Goal: Information Seeking & Learning: Learn about a topic

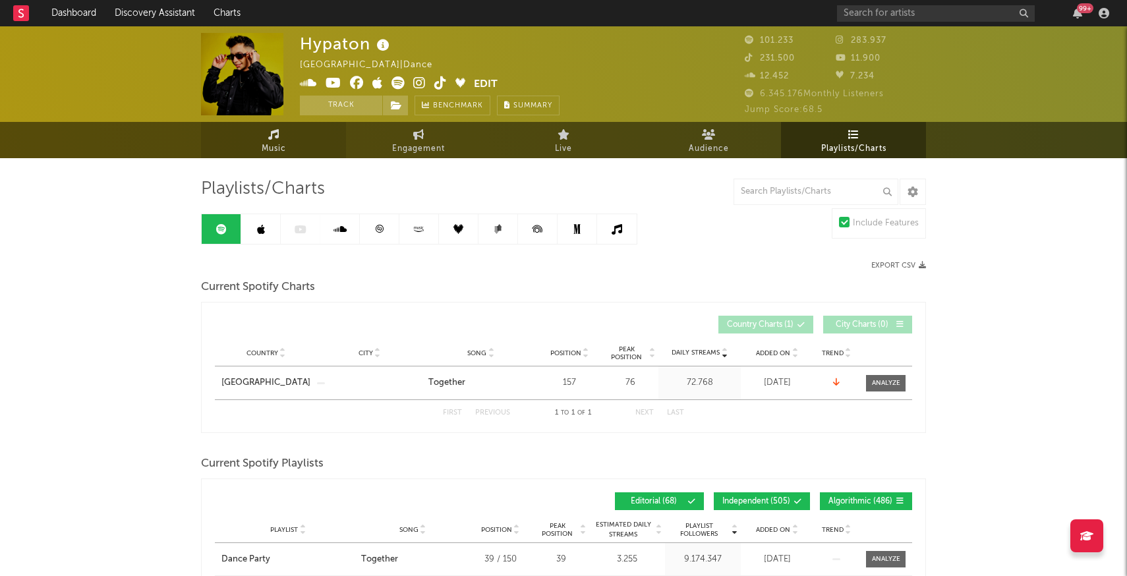
click at [277, 145] on span "Music" at bounding box center [274, 149] width 24 height 16
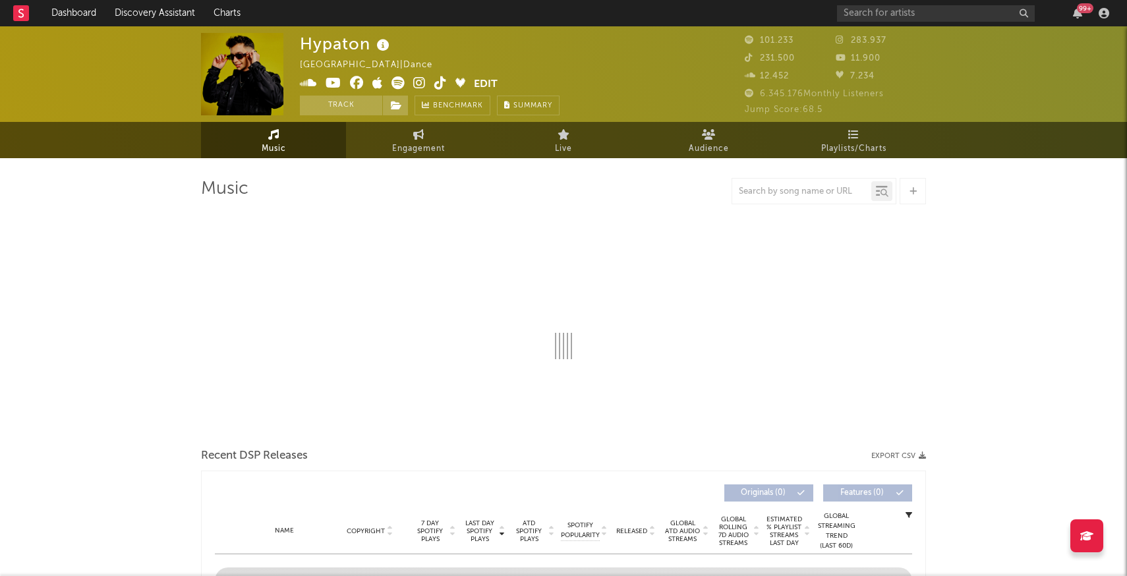
select select "6m"
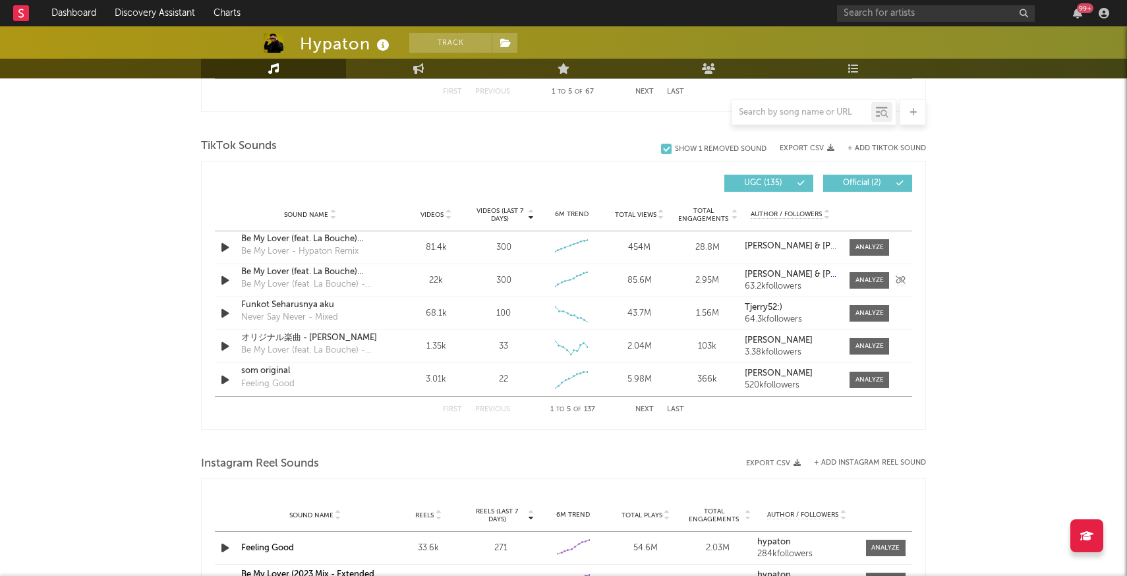
scroll to position [830, 0]
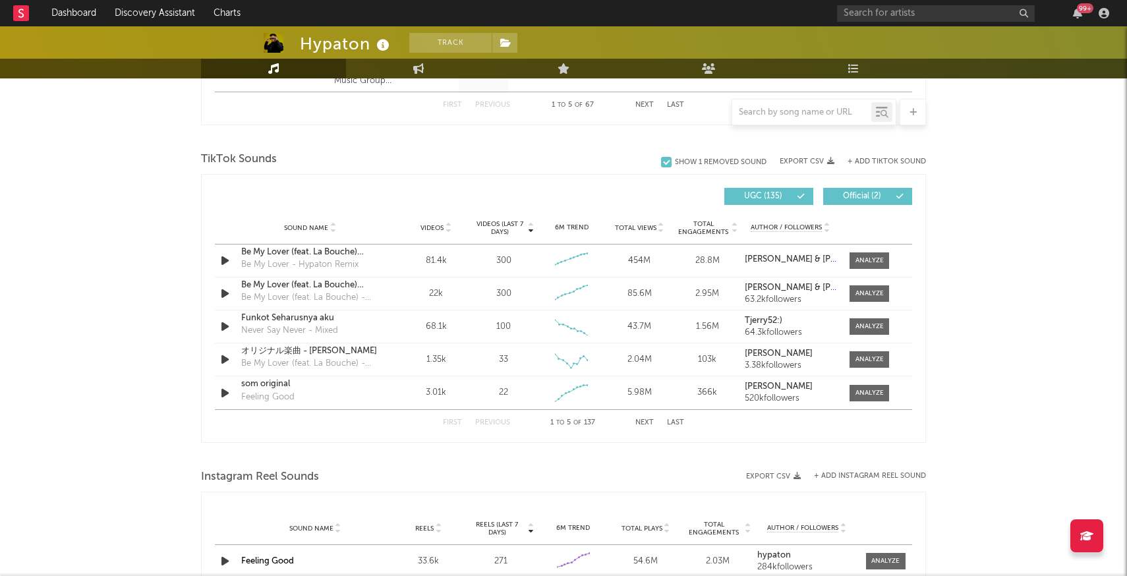
click at [874, 161] on button "+ Add TikTok Sound" at bounding box center [887, 161] width 78 height 7
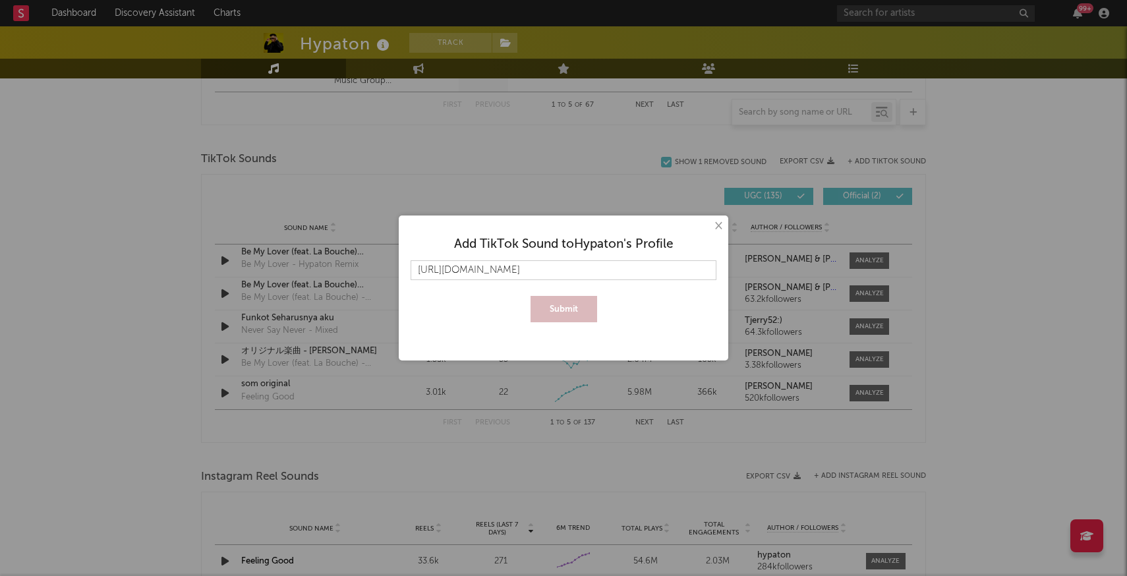
scroll to position [0, 82]
type input "https://www.tiktok.com/music/original-sound-7558586006486010627?lang=de-DE"
click at [562, 315] on button "Submit" at bounding box center [564, 309] width 67 height 26
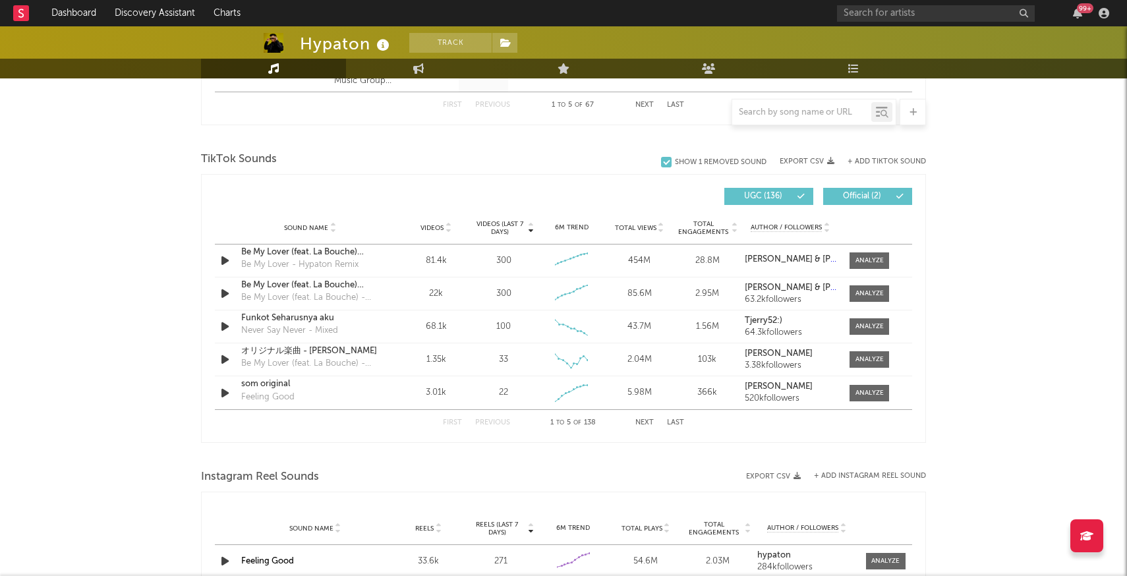
click at [441, 227] on span "Videos" at bounding box center [432, 228] width 23 height 8
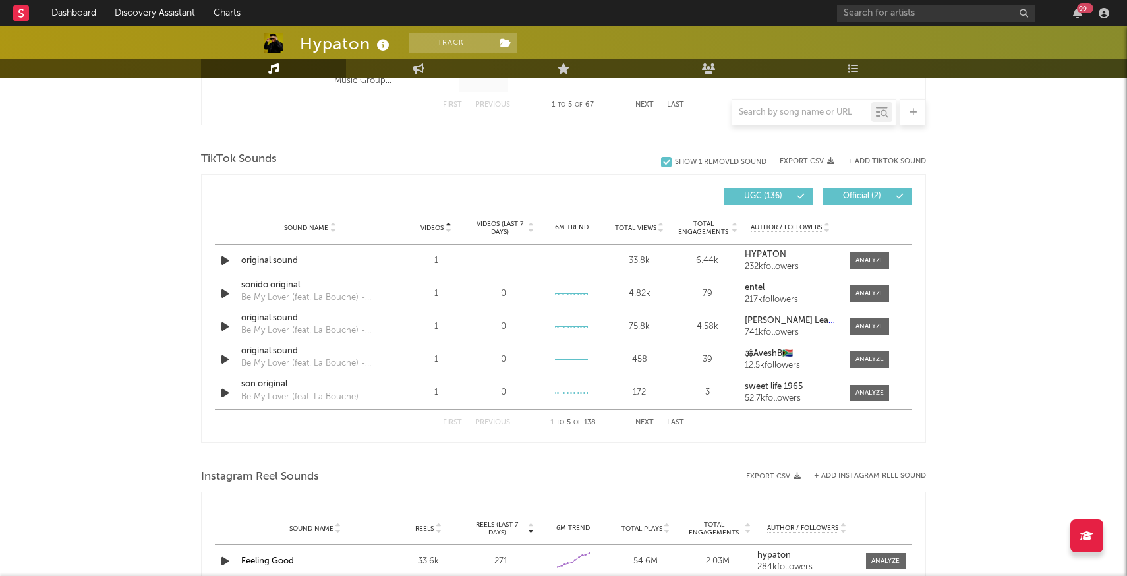
click at [644, 421] on button "Next" at bounding box center [644, 422] width 18 height 7
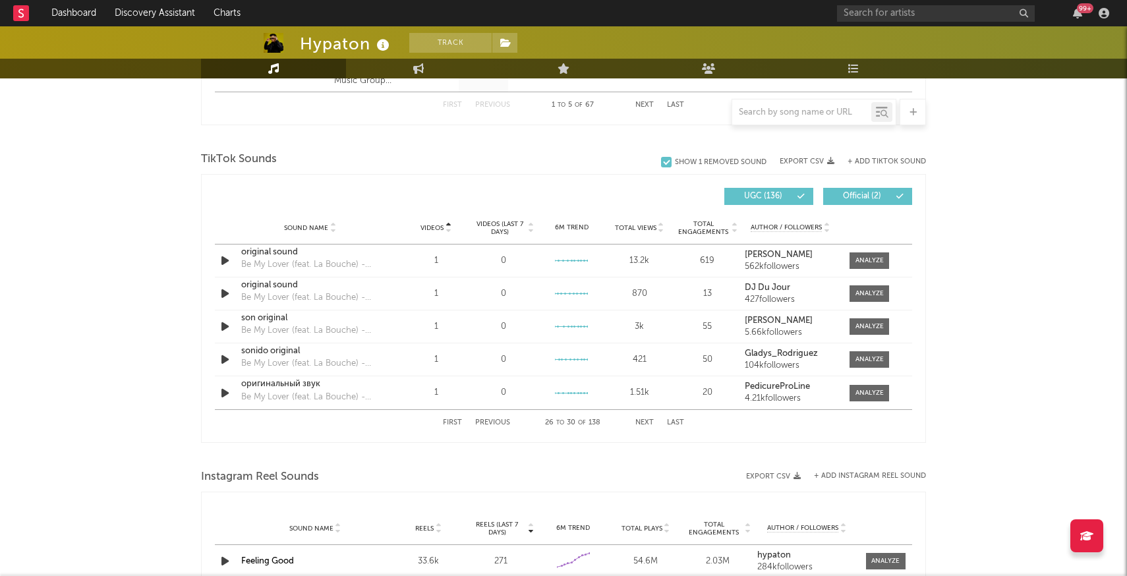
click at [644, 421] on button "Next" at bounding box center [644, 422] width 18 height 7
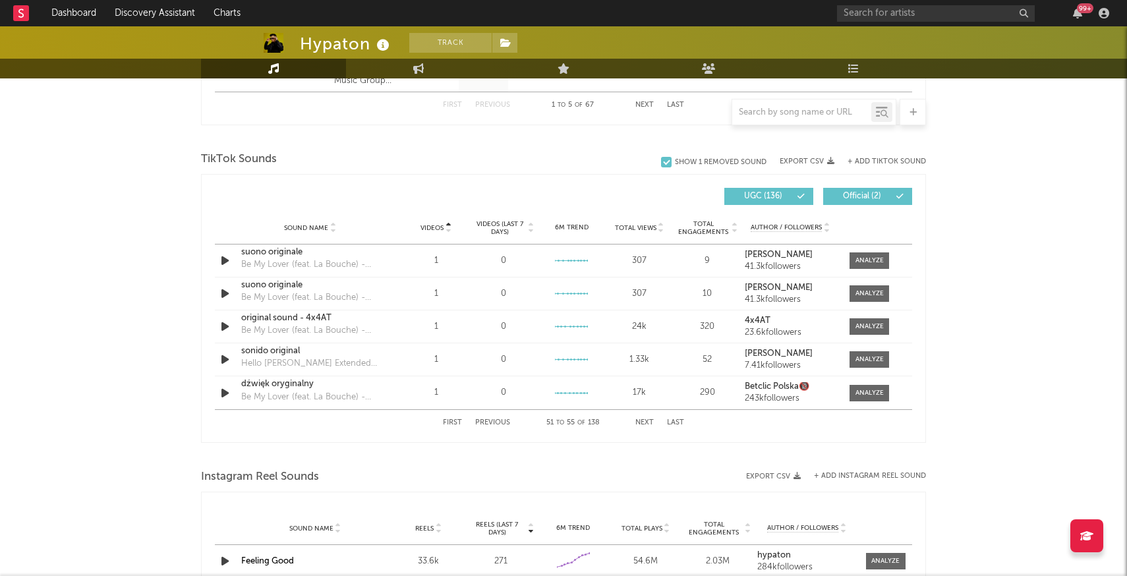
click at [644, 421] on button "Next" at bounding box center [644, 422] width 18 height 7
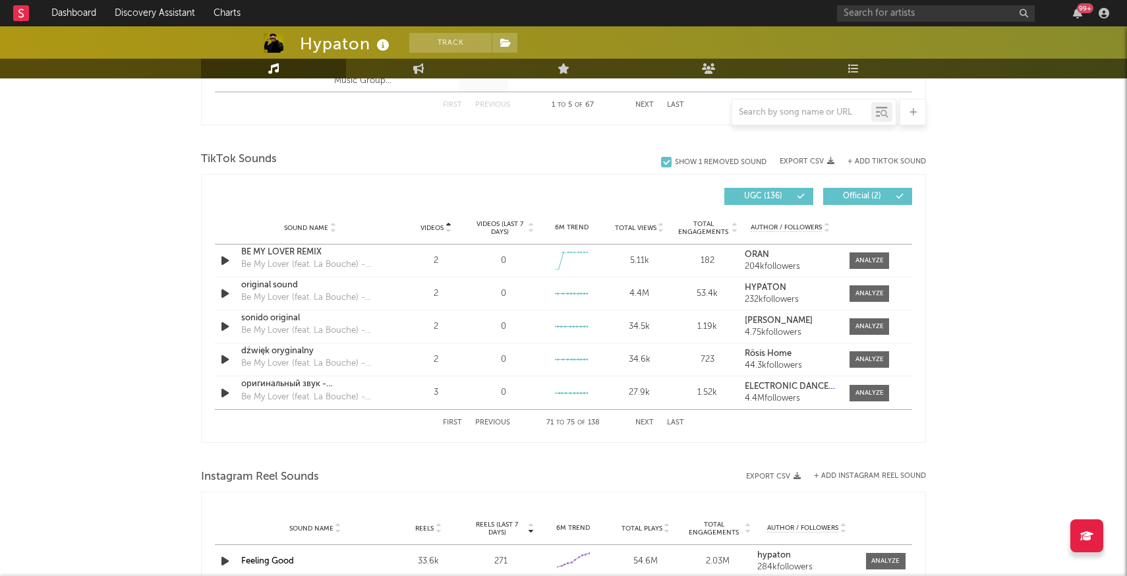
click at [644, 421] on button "Next" at bounding box center [644, 422] width 18 height 7
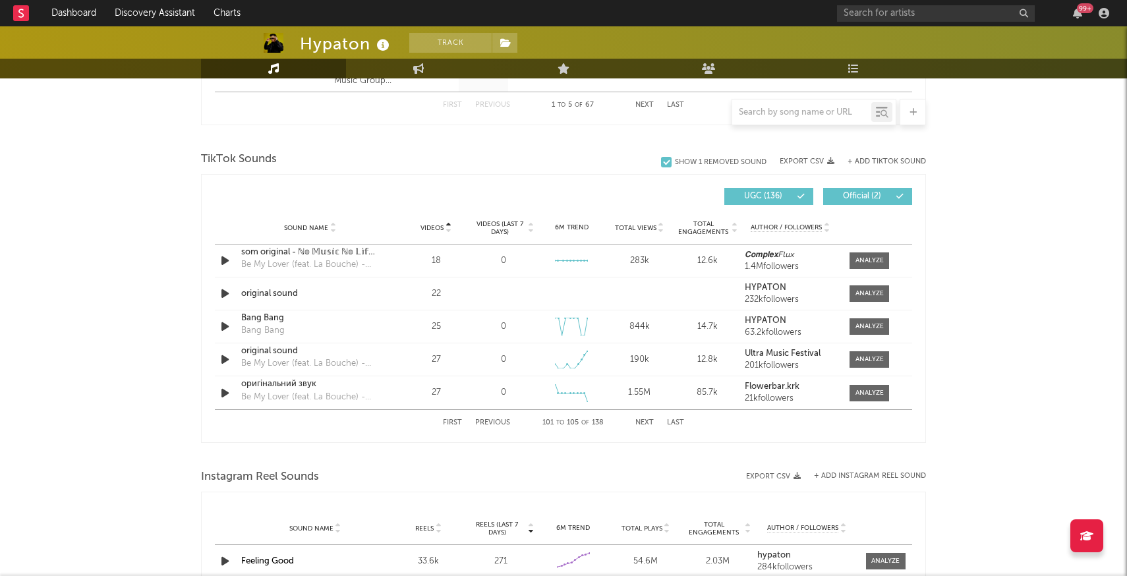
click at [644, 421] on button "Next" at bounding box center [644, 422] width 18 height 7
click at [641, 422] on button "Next" at bounding box center [644, 422] width 18 height 7
click at [759, 111] on input "text" at bounding box center [801, 112] width 139 height 11
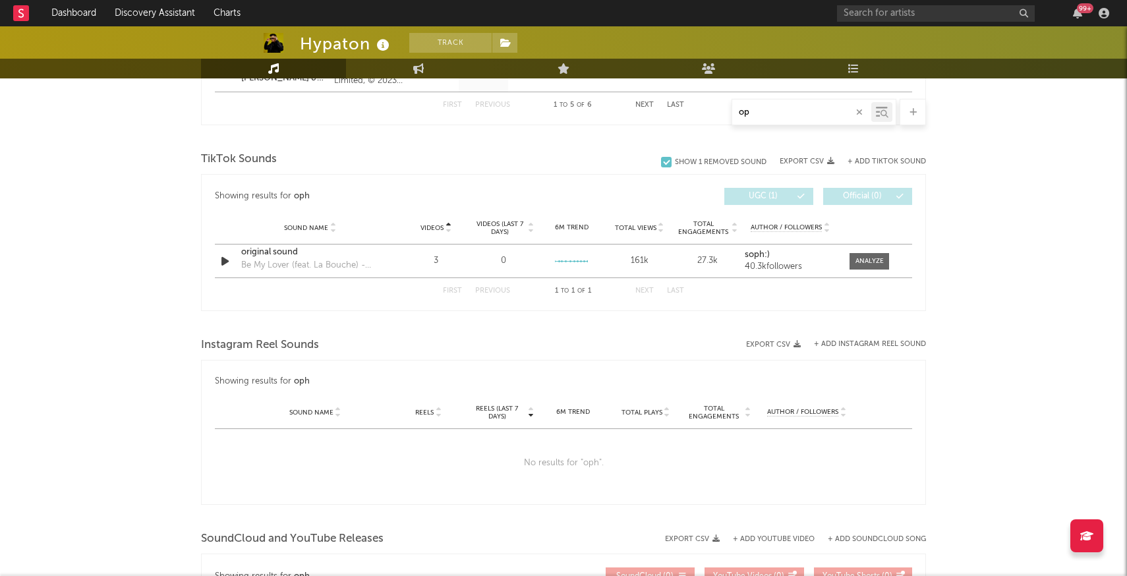
type input "o"
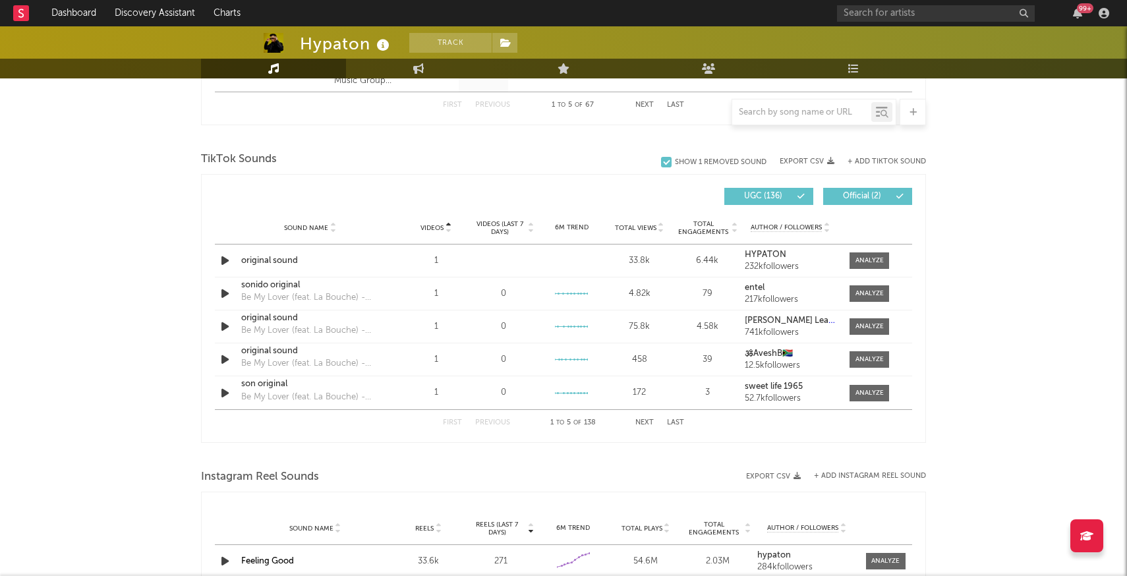
click at [876, 199] on span "Official ( 2 )" at bounding box center [862, 196] width 61 height 8
click at [666, 165] on div at bounding box center [666, 162] width 11 height 11
click at [661, 165] on input "Show 1 Removed Sound" at bounding box center [661, 162] width 0 height 13
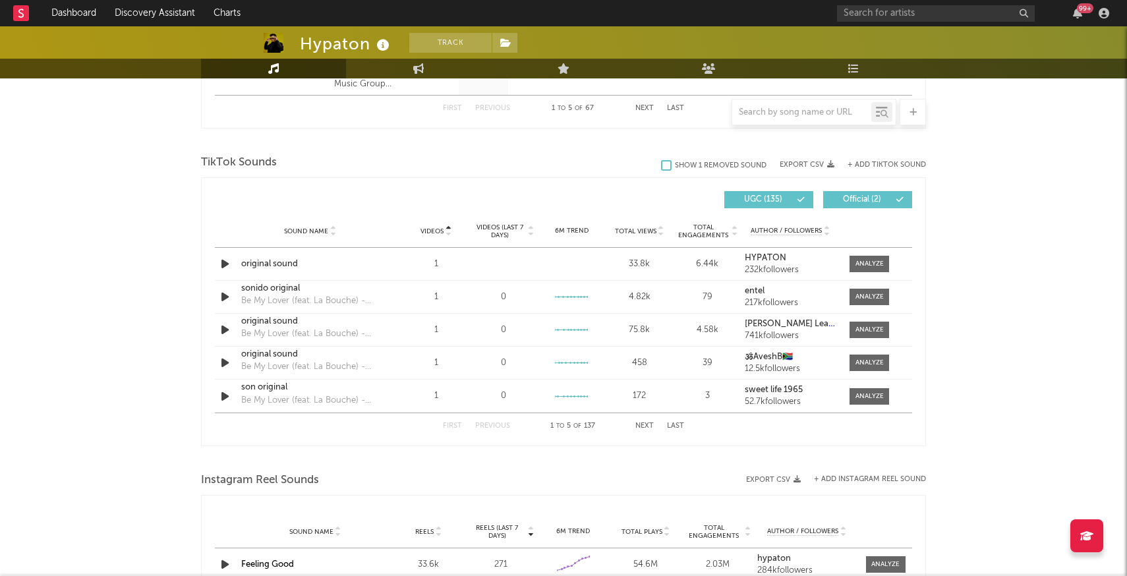
scroll to position [827, 0]
click at [783, 111] on input "text" at bounding box center [801, 112] width 139 height 11
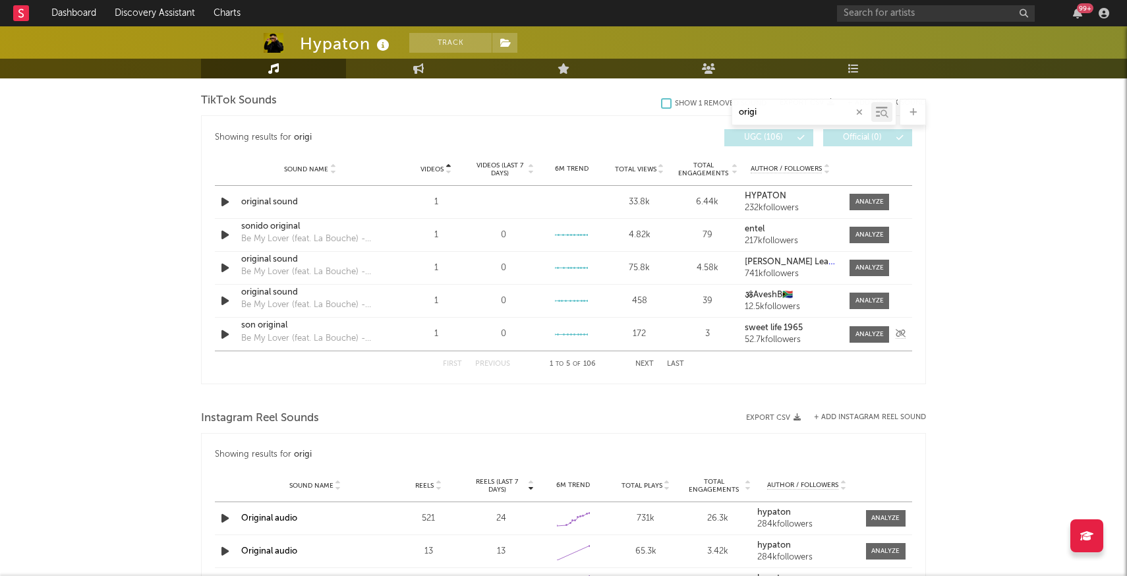
scroll to position [666, 0]
click at [643, 362] on button "Next" at bounding box center [644, 365] width 18 height 7
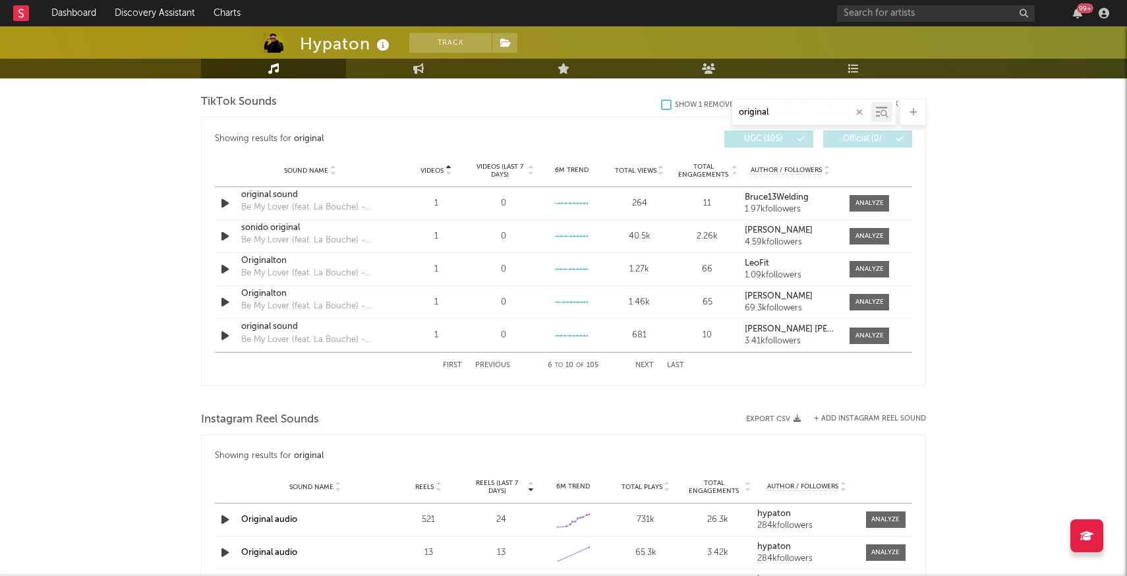
click at [643, 362] on button "Next" at bounding box center [644, 365] width 18 height 7
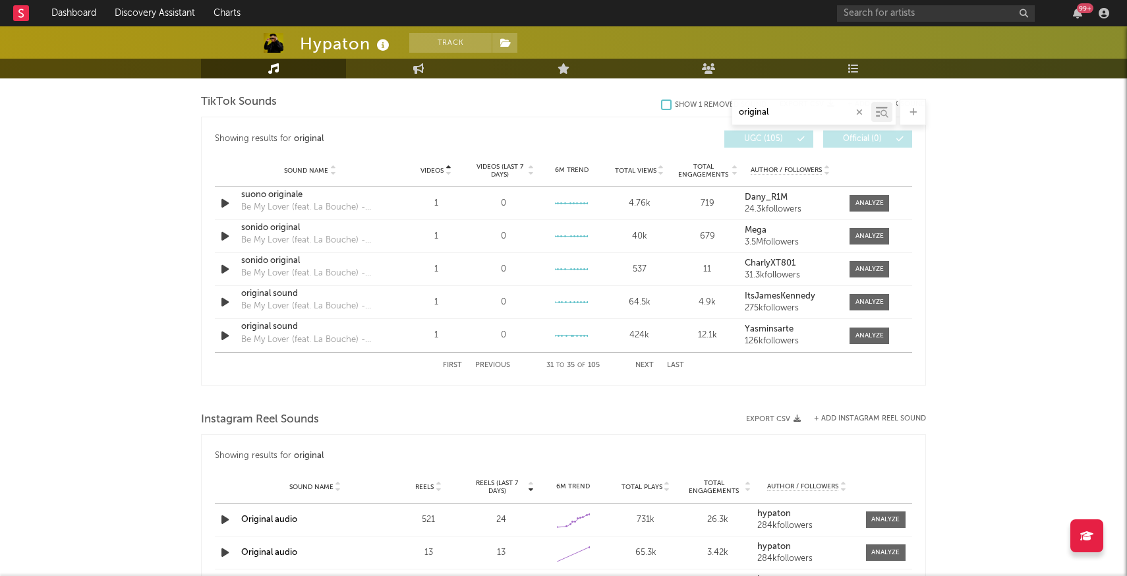
click at [643, 362] on button "Next" at bounding box center [644, 365] width 18 height 7
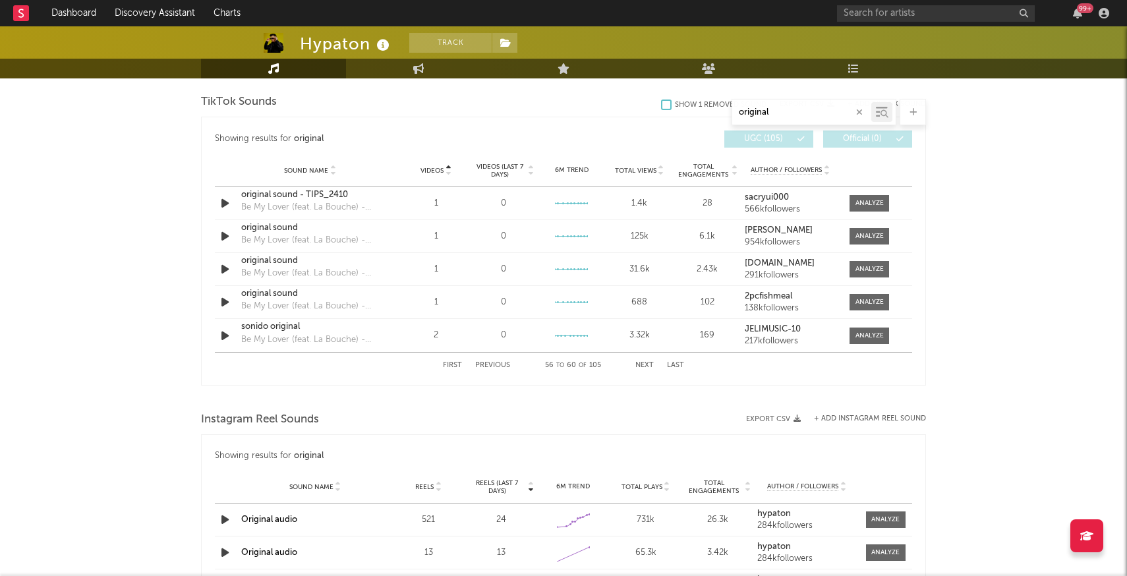
click at [643, 362] on button "Next" at bounding box center [644, 365] width 18 height 7
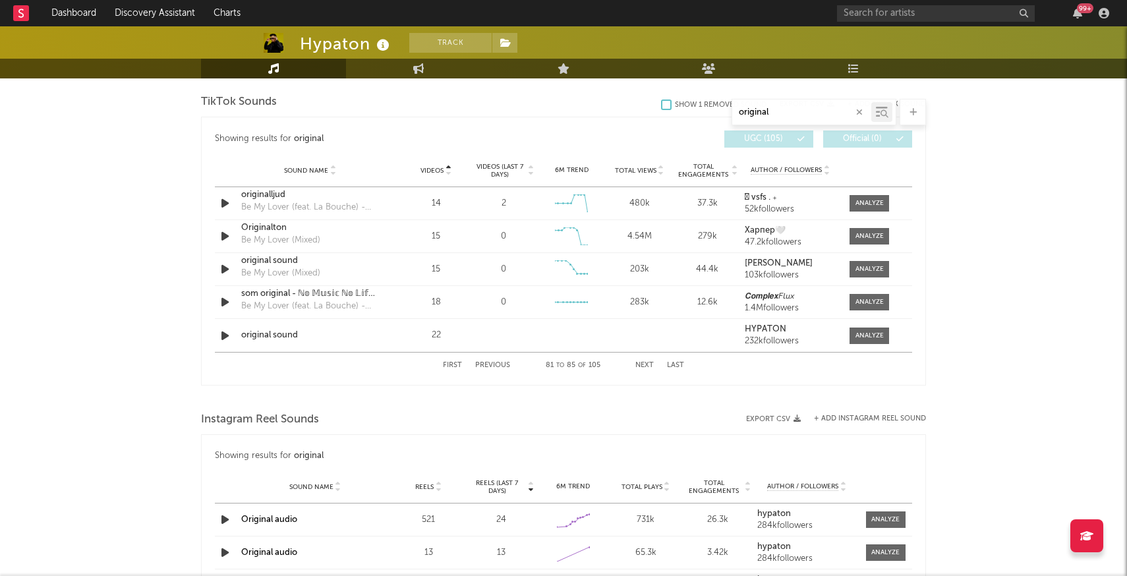
click at [643, 362] on button "Next" at bounding box center [644, 365] width 18 height 7
click at [494, 362] on button "Previous" at bounding box center [492, 365] width 35 height 7
type input "original"
click at [276, 334] on div "original sound" at bounding box center [310, 335] width 138 height 13
click at [645, 364] on button "Next" at bounding box center [644, 365] width 18 height 7
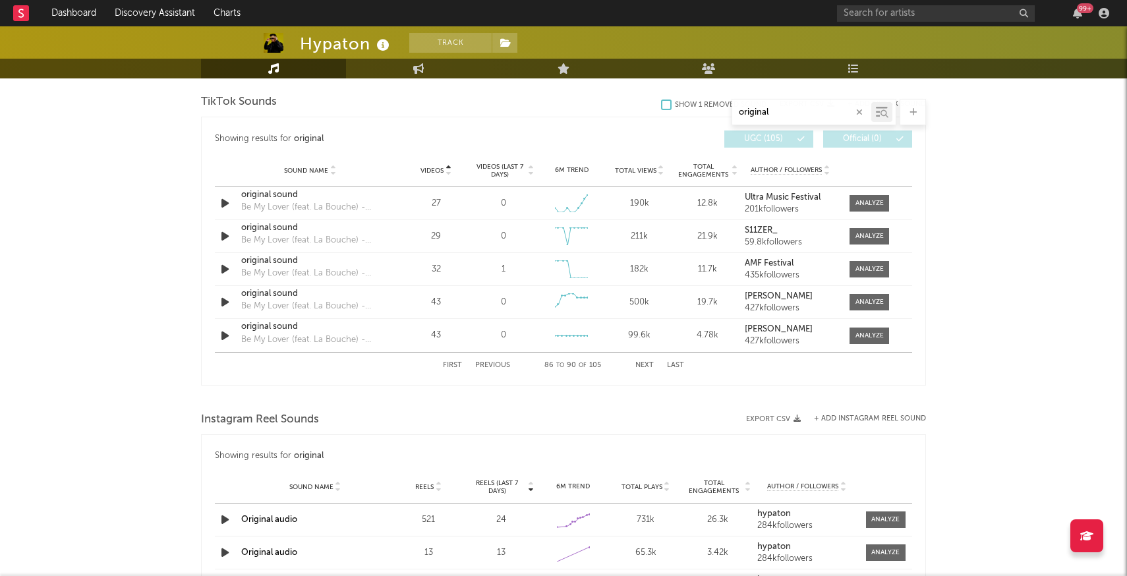
click at [645, 364] on button "Next" at bounding box center [644, 365] width 18 height 7
click at [490, 366] on button "Previous" at bounding box center [492, 365] width 35 height 7
click at [646, 366] on button "Next" at bounding box center [644, 365] width 18 height 7
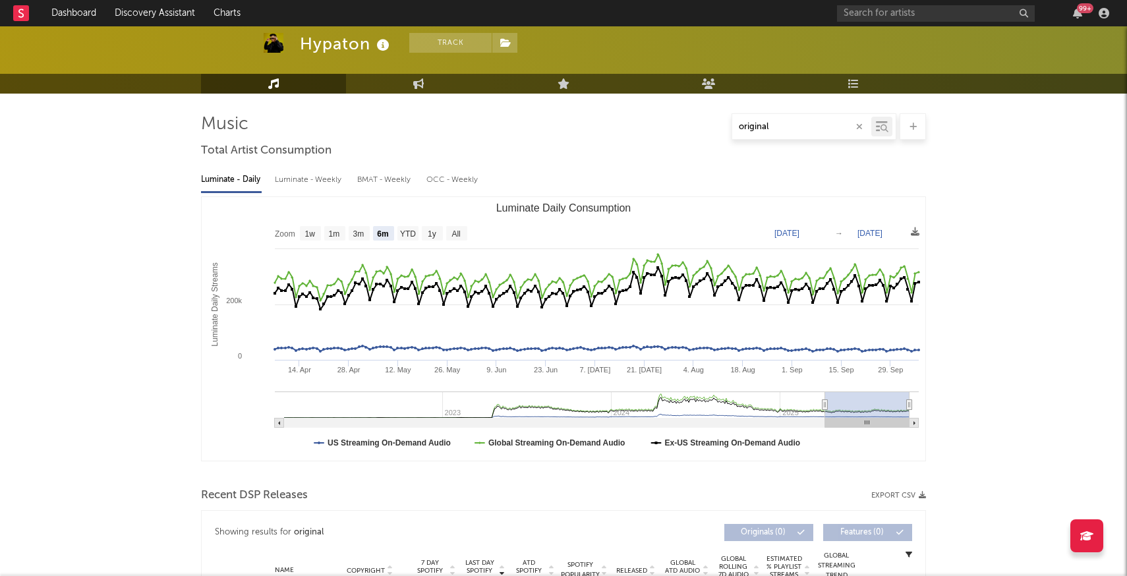
scroll to position [0, 0]
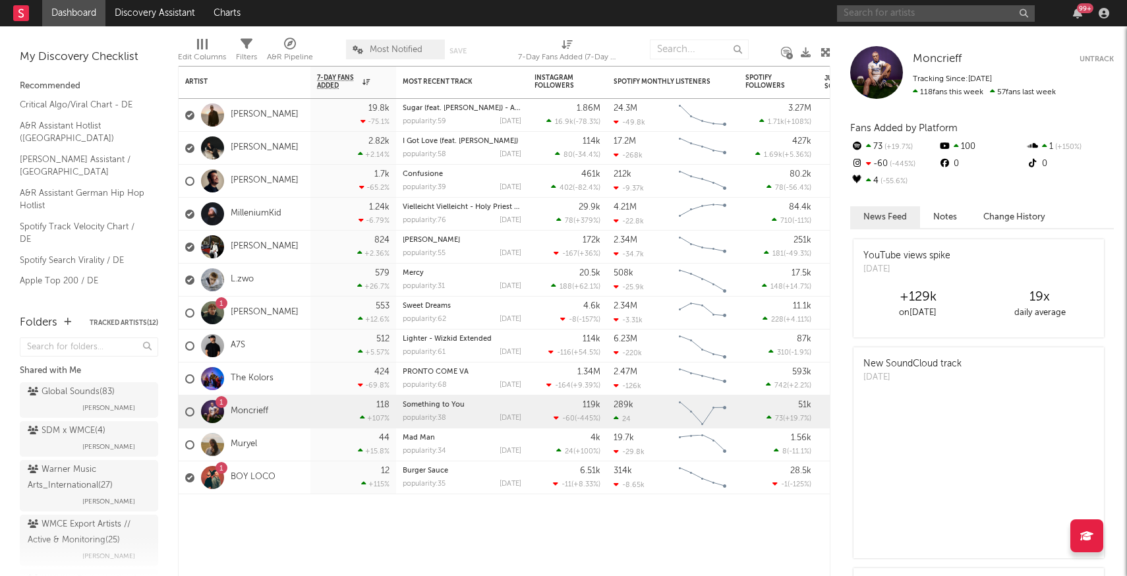
click at [890, 15] on input "text" at bounding box center [936, 13] width 198 height 16
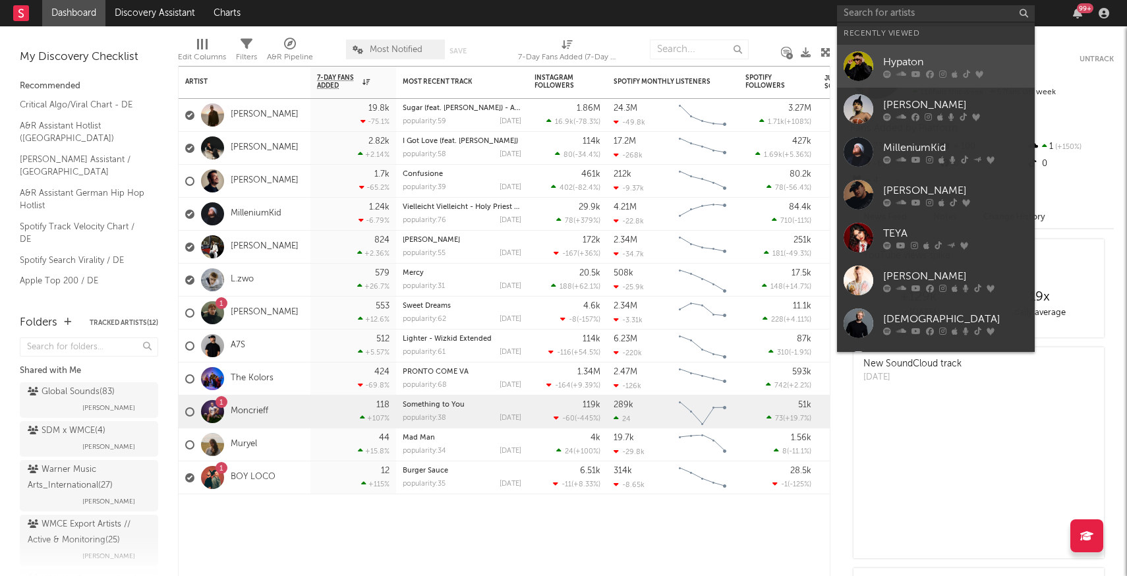
click at [861, 66] on div at bounding box center [859, 66] width 30 height 30
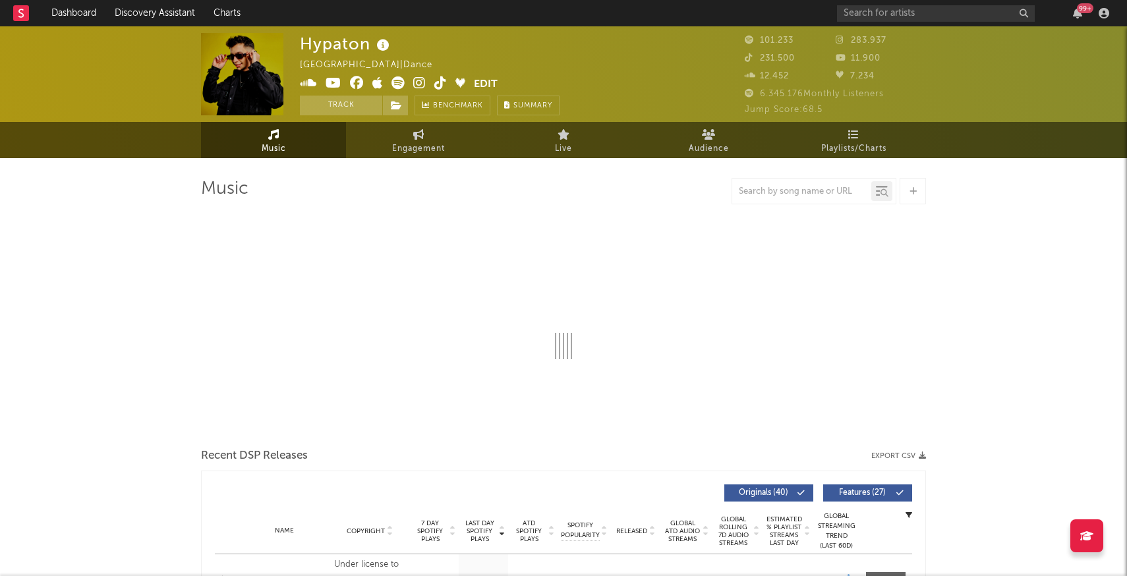
select select "6m"
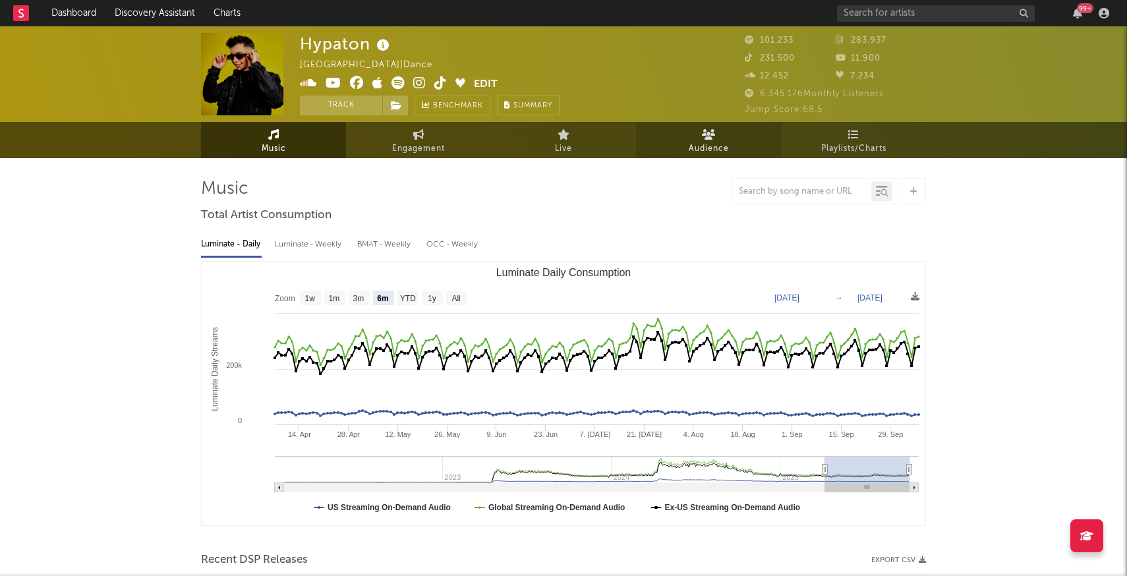
click at [718, 150] on span "Audience" at bounding box center [709, 149] width 40 height 16
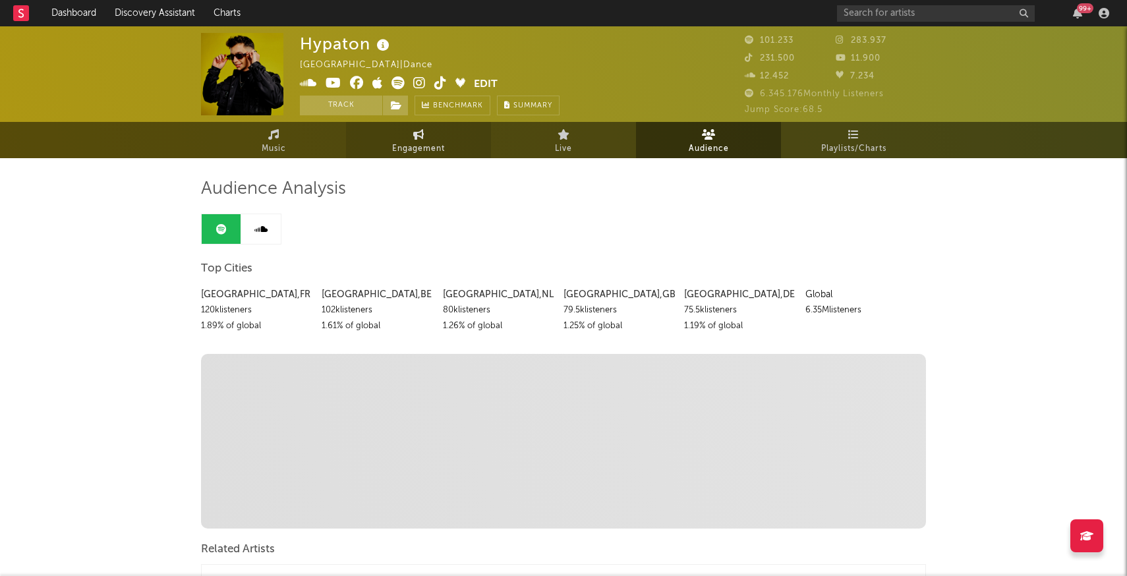
click at [412, 143] on span "Engagement" at bounding box center [418, 149] width 53 height 16
select select "1w"
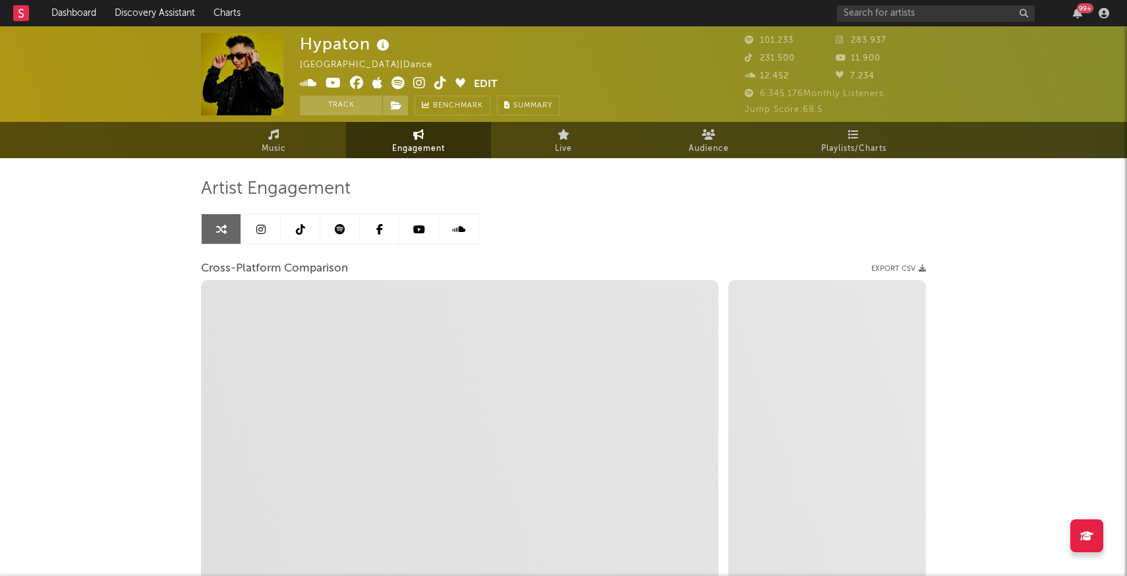
click at [289, 239] on link at bounding box center [301, 229] width 40 height 30
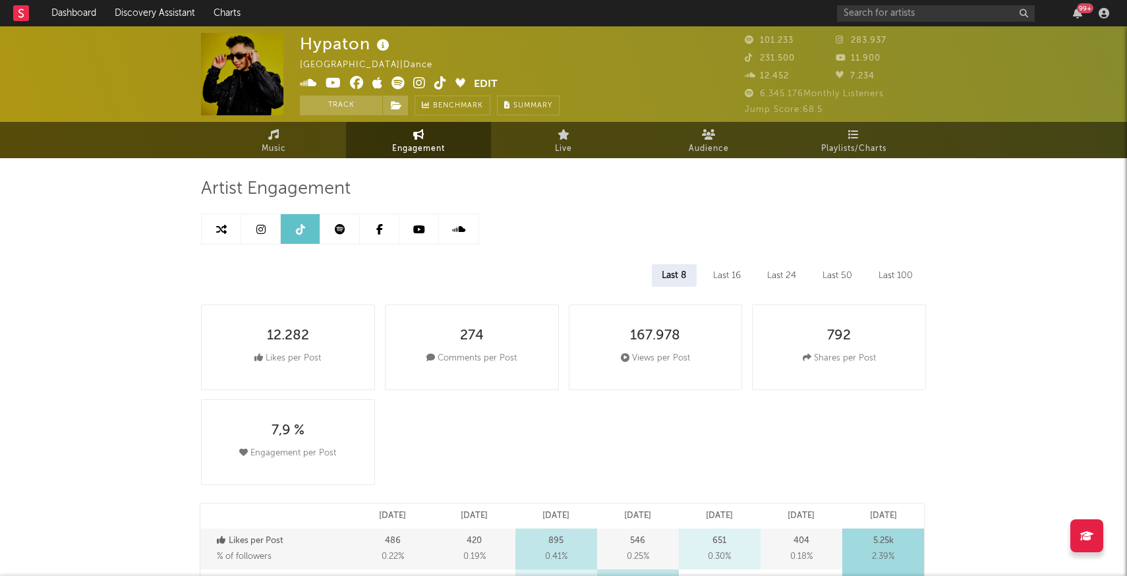
select select "6m"
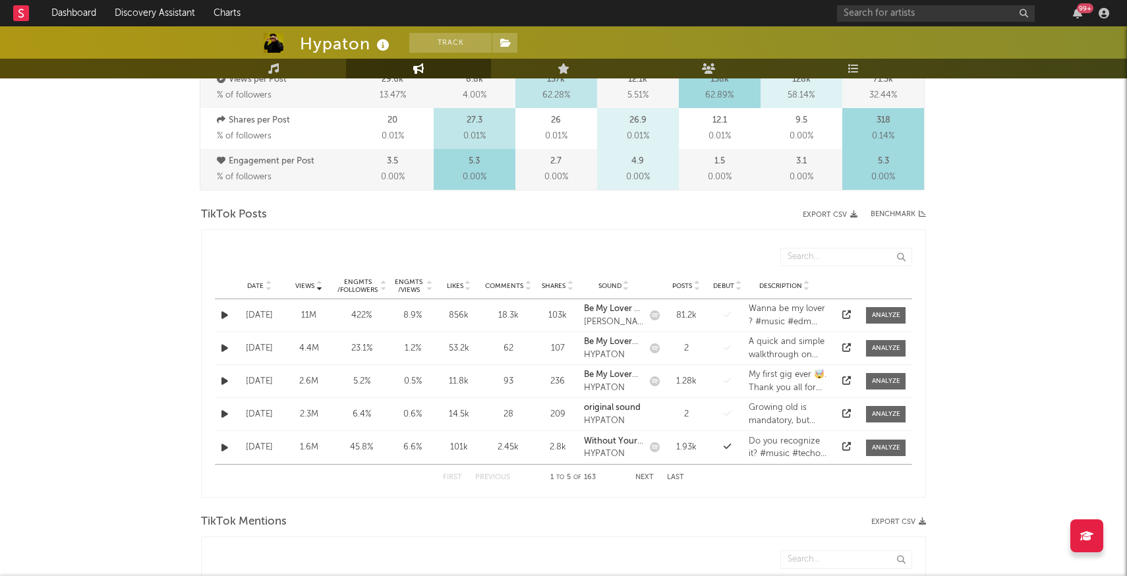
scroll to position [548, 0]
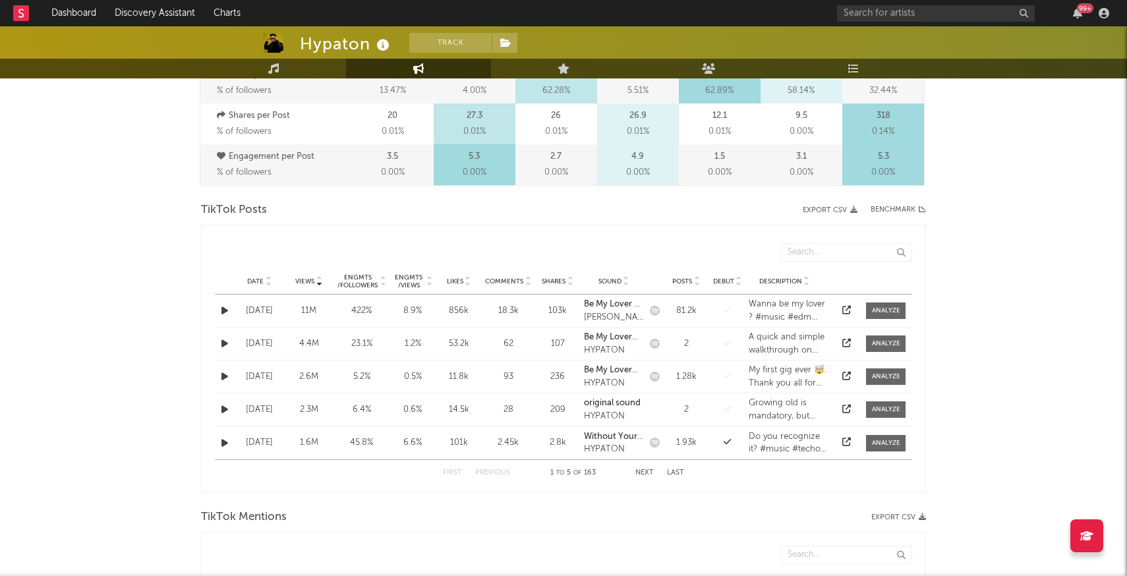
click at [266, 278] on icon at bounding box center [268, 278] width 7 height 5
click at [885, 340] on div at bounding box center [886, 344] width 28 height 10
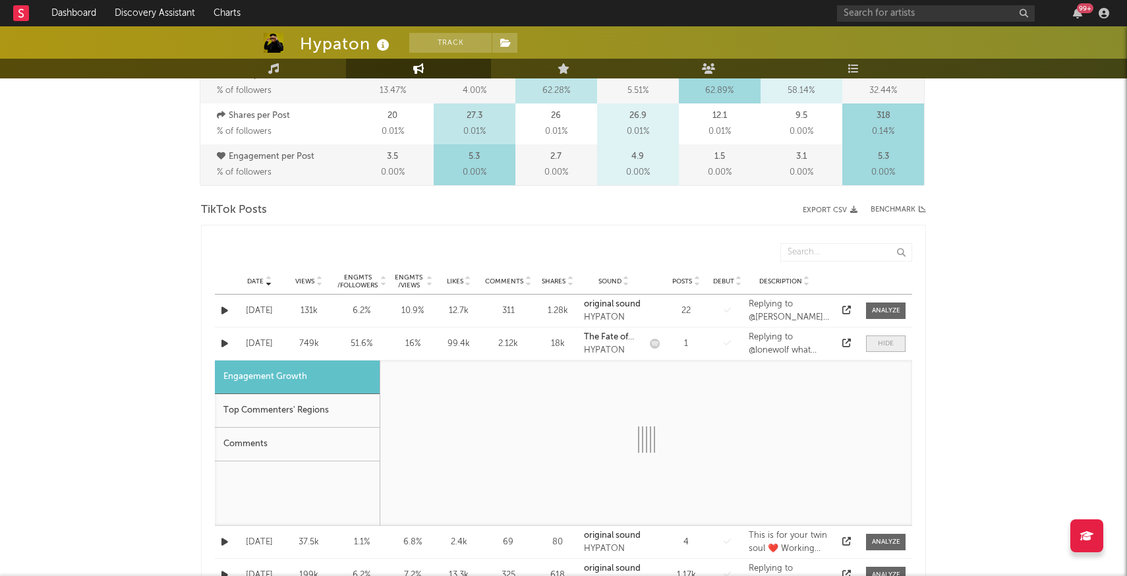
select select "1w"
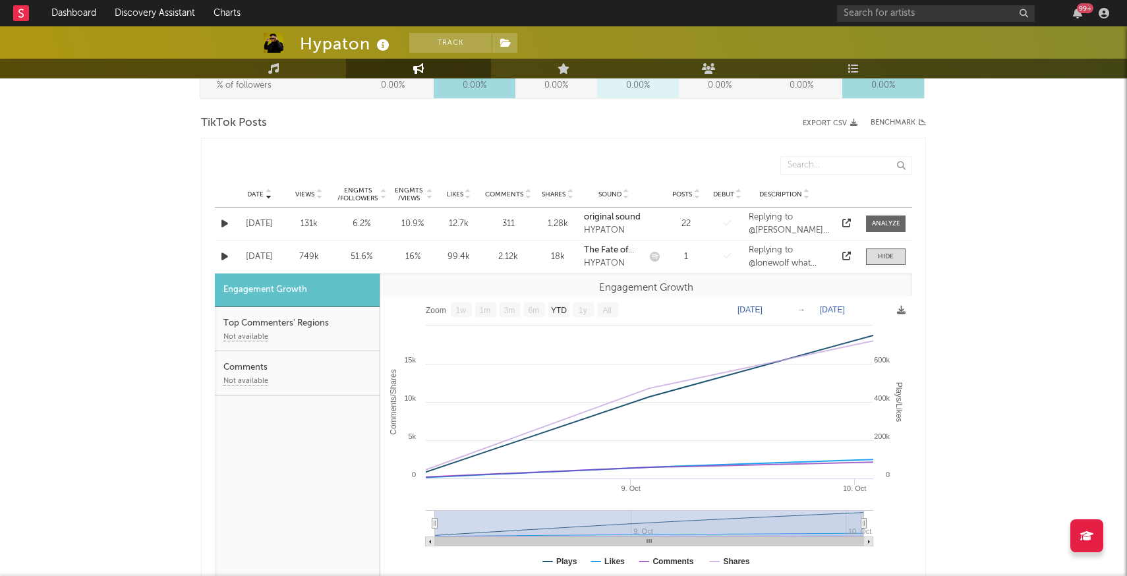
scroll to position [639, 0]
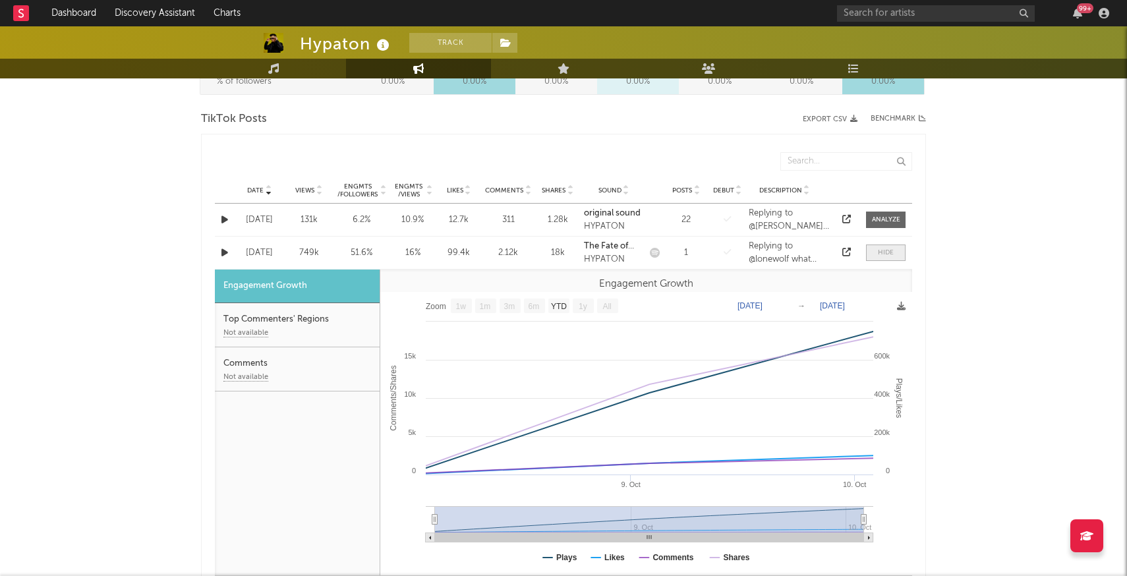
click at [879, 253] on div at bounding box center [886, 253] width 16 height 10
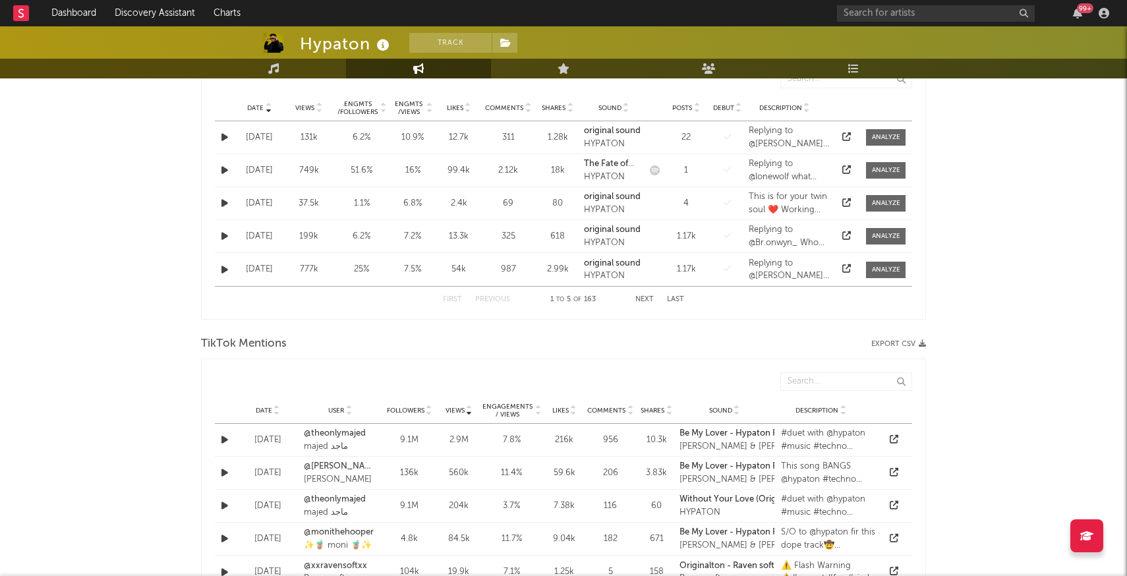
scroll to position [727, 0]
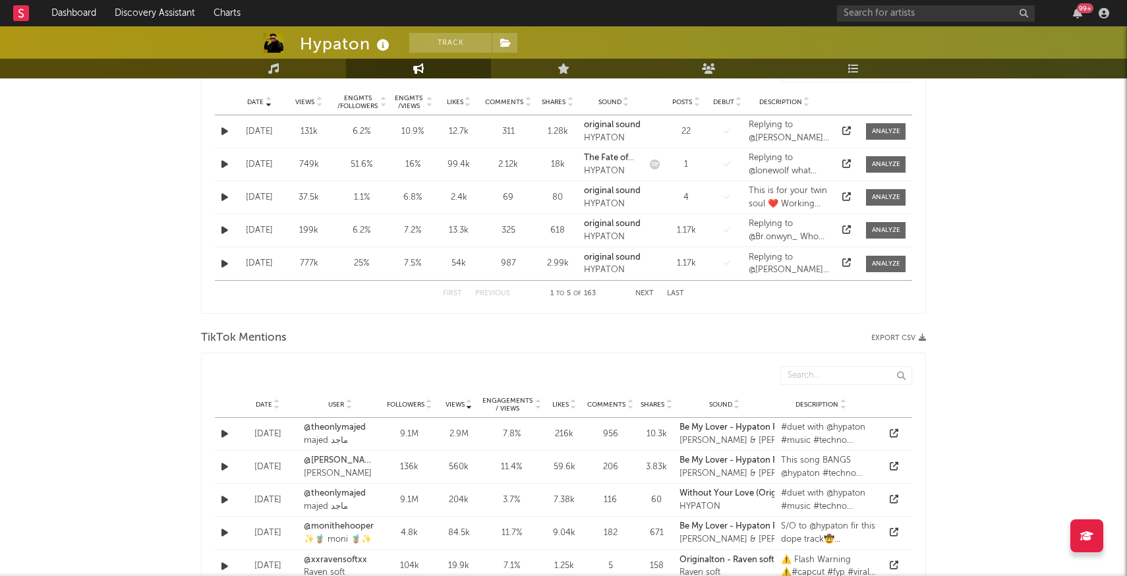
click at [266, 403] on span "Date" at bounding box center [264, 405] width 16 height 8
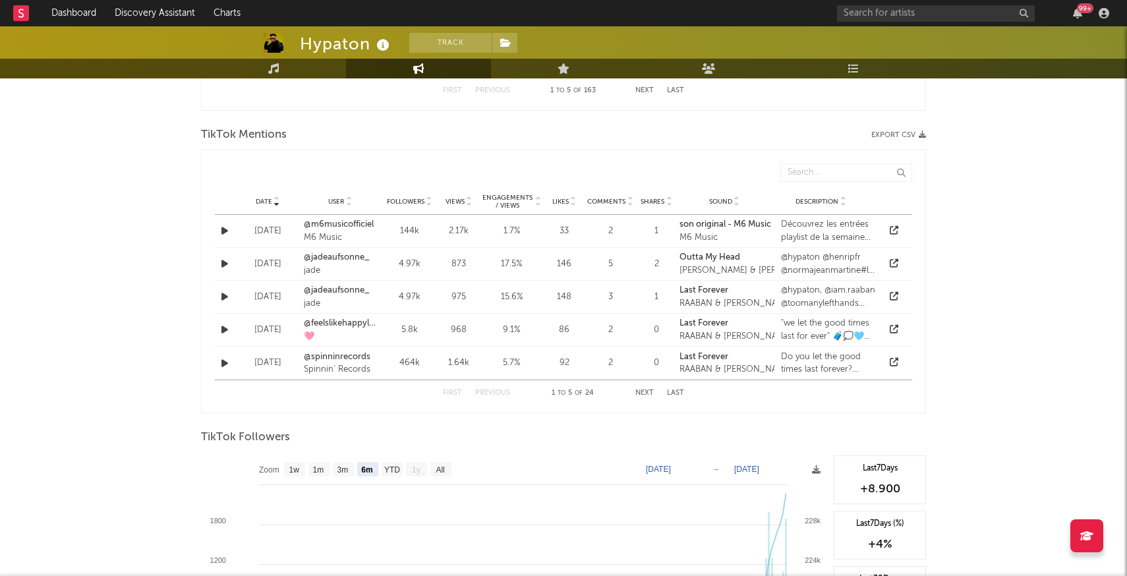
scroll to position [1163, 0]
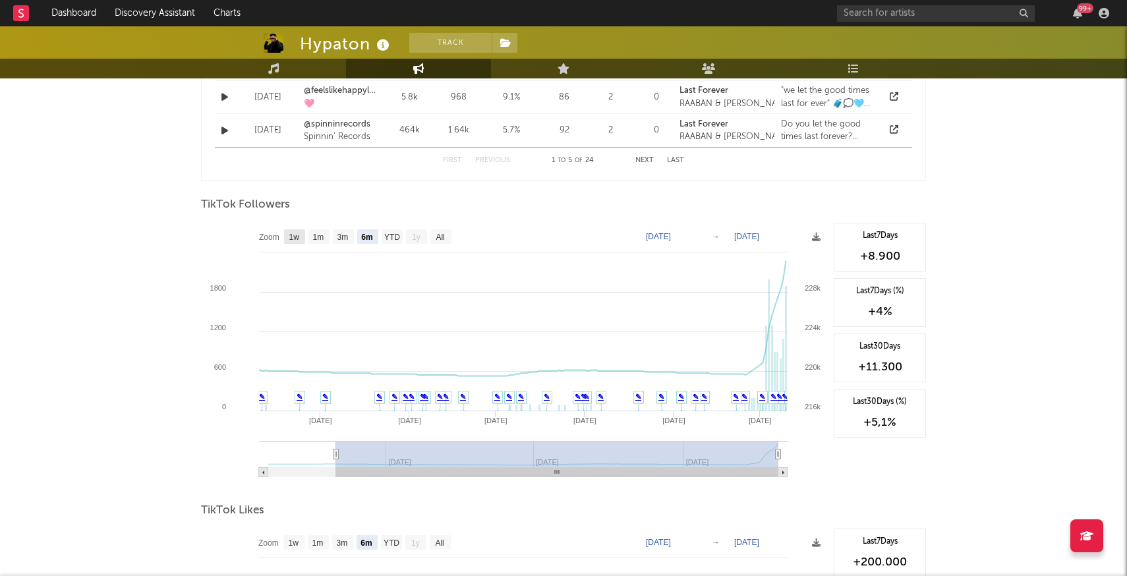
click at [297, 233] on text "1w" at bounding box center [294, 237] width 11 height 9
select select "1w"
type input "[DATE]"
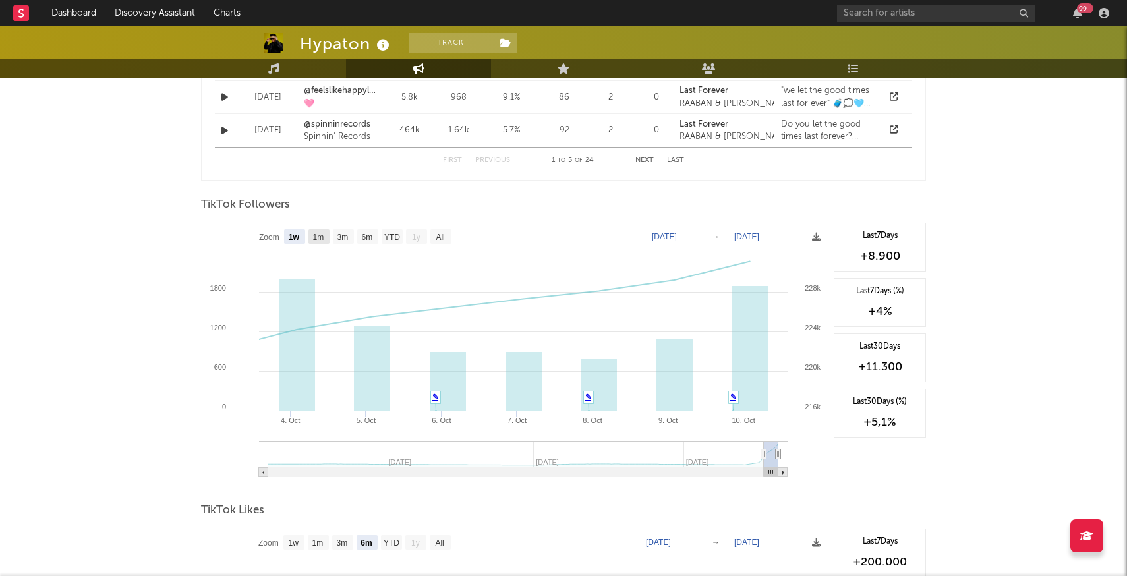
click at [322, 235] on text "1m" at bounding box center [318, 237] width 11 height 9
select select "1m"
type input "[DATE]"
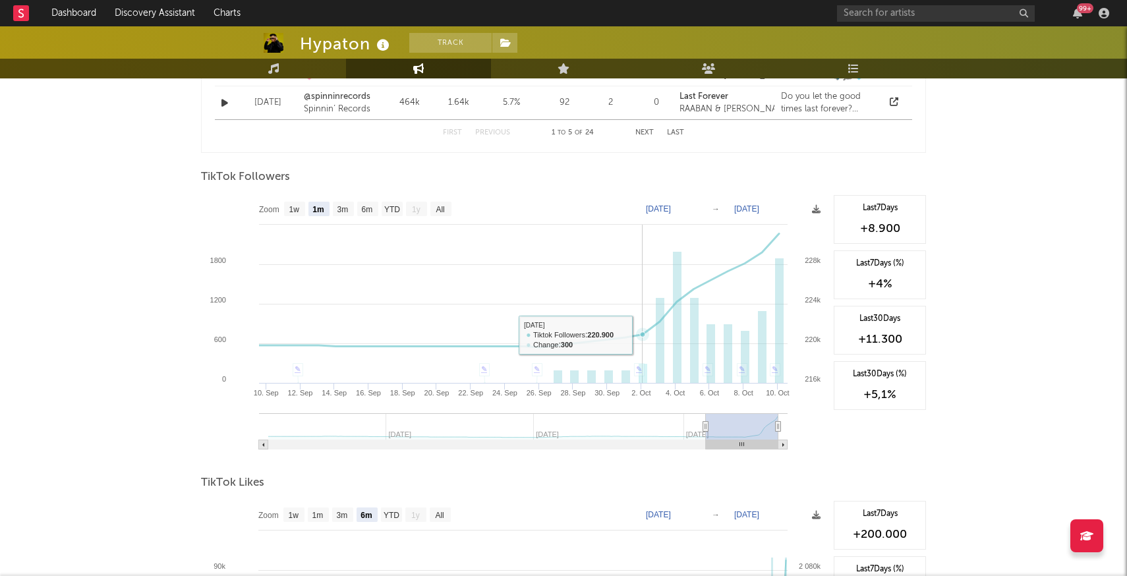
scroll to position [1187, 0]
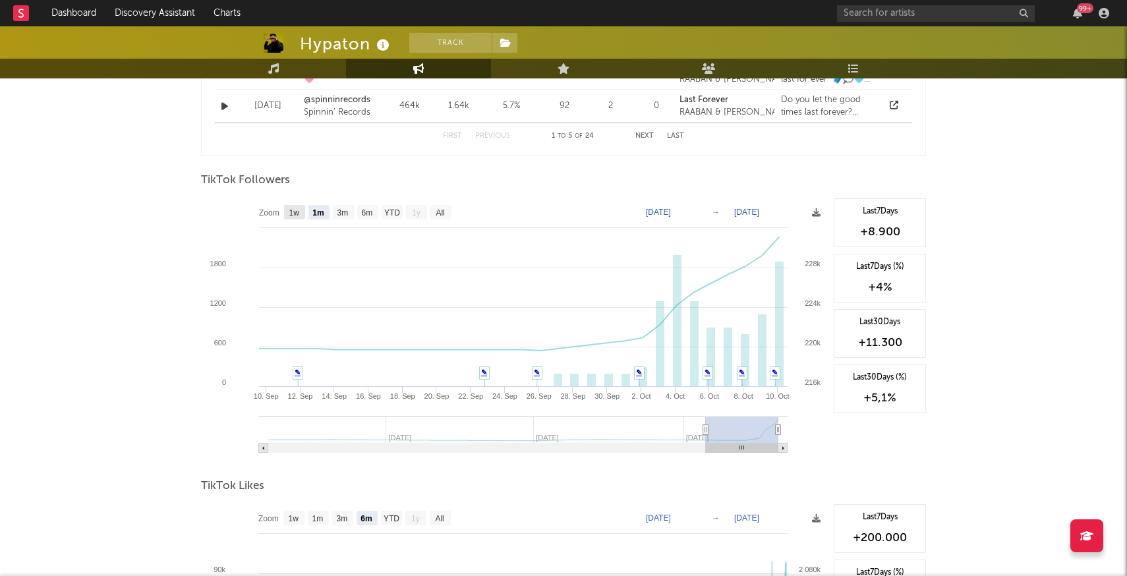
click at [289, 212] on text "1w" at bounding box center [294, 212] width 11 height 9
select select "1w"
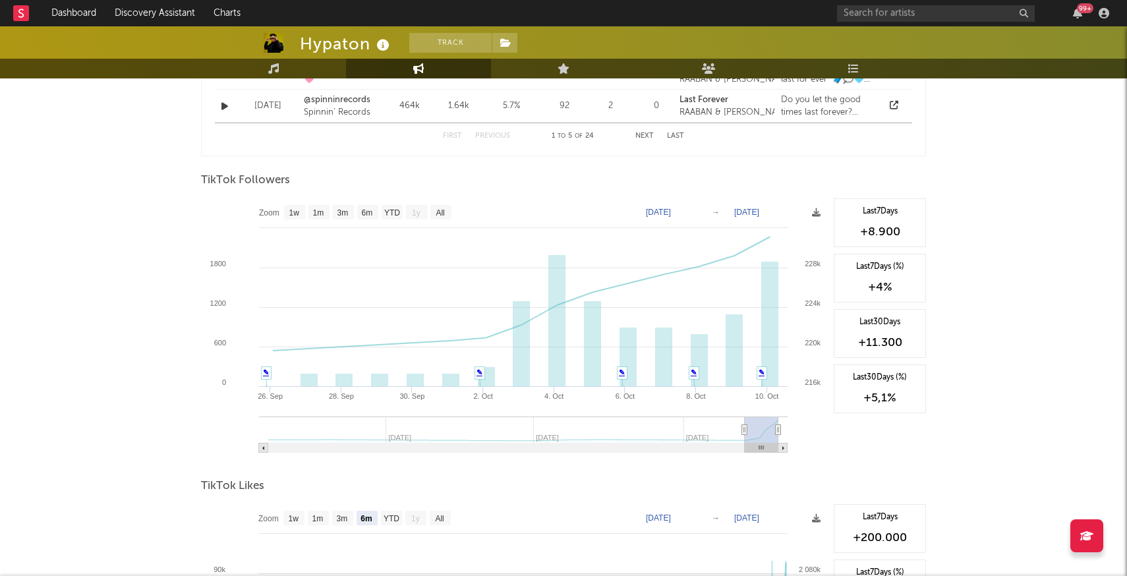
type input "[DATE]"
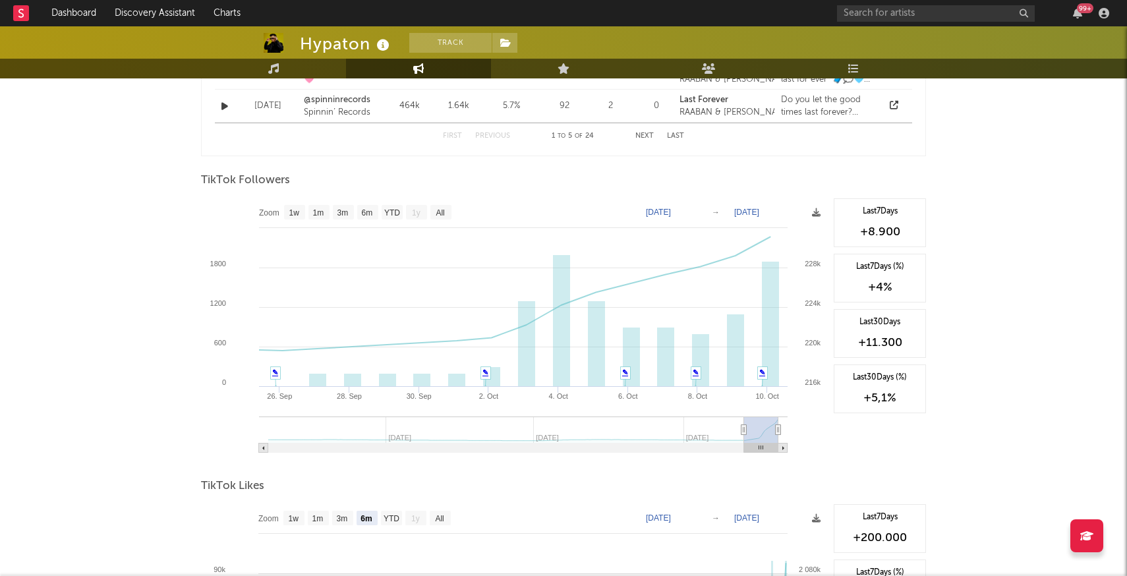
drag, startPoint x: 765, startPoint y: 428, endPoint x: 744, endPoint y: 429, distance: 20.5
click at [744, 429] on icon at bounding box center [744, 430] width 5 height 10
click at [318, 212] on text "1m" at bounding box center [318, 212] width 11 height 9
select select "1m"
type input "[DATE]"
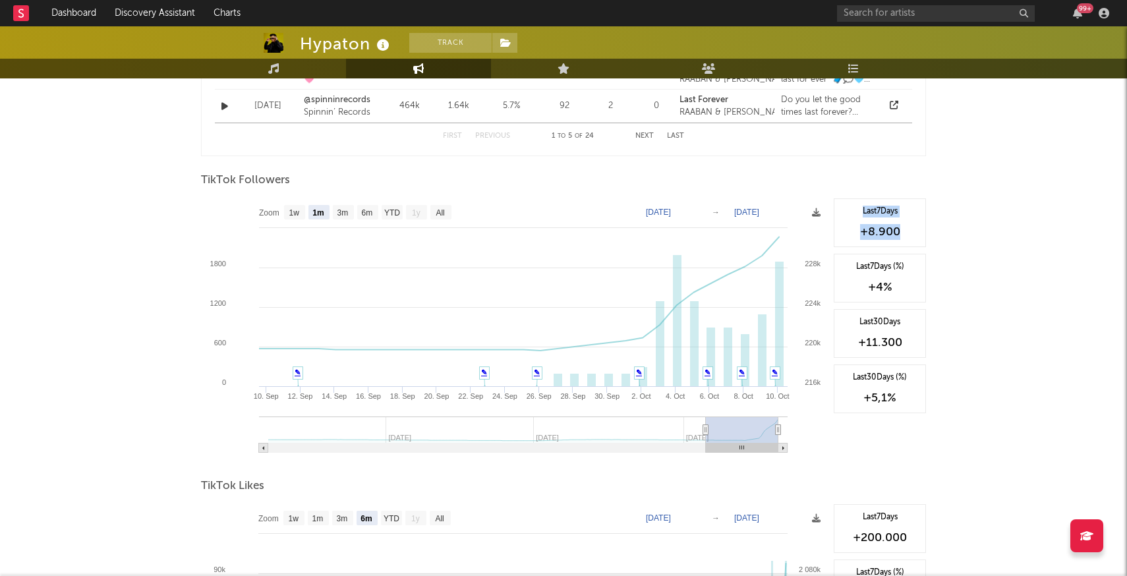
drag, startPoint x: 912, startPoint y: 230, endPoint x: 857, endPoint y: 212, distance: 58.2
click at [857, 212] on div "Last 7 Days +8.900" at bounding box center [880, 222] width 92 height 49
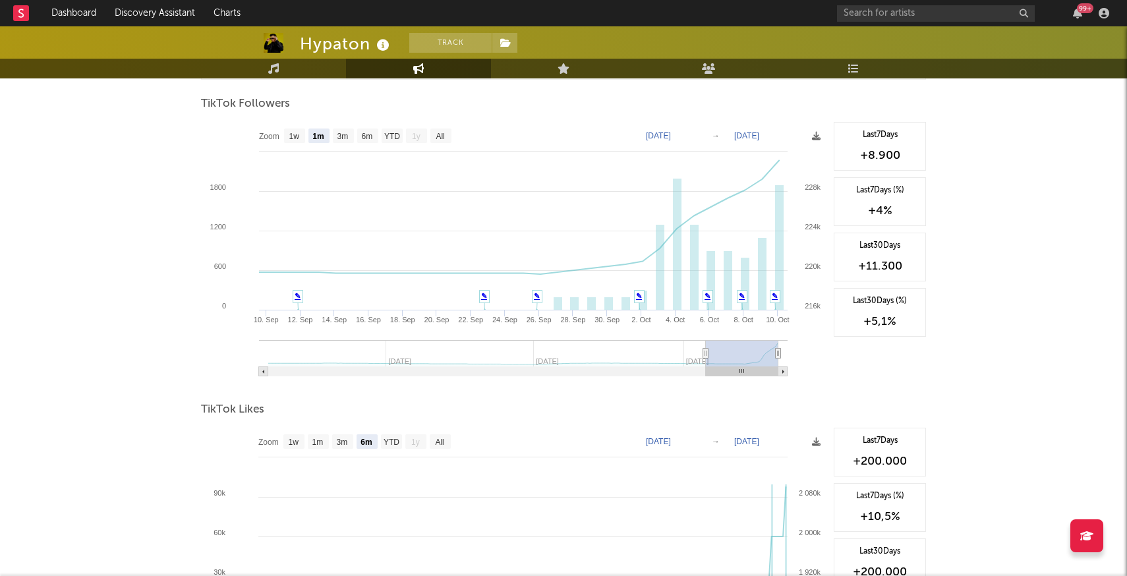
scroll to position [1265, 0]
